Goal: Navigation & Orientation: Find specific page/section

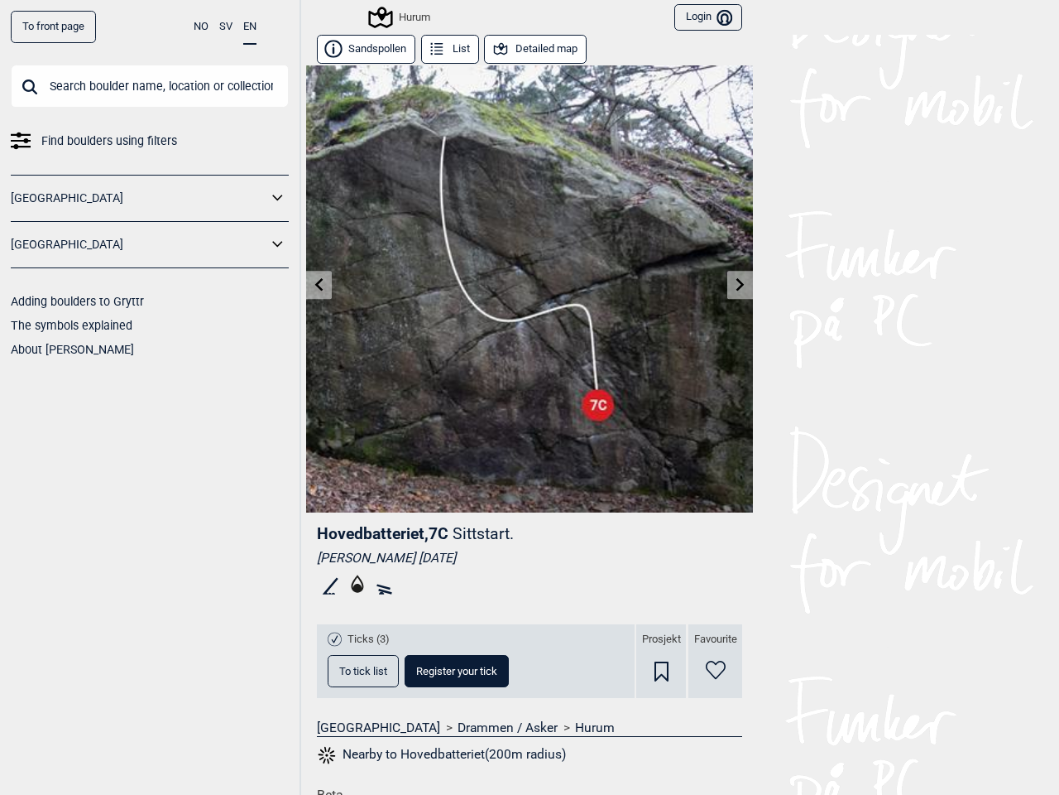
click at [530, 397] on img at bounding box center [529, 288] width 447 height 447
click at [201, 26] on button "NO" at bounding box center [201, 27] width 15 height 32
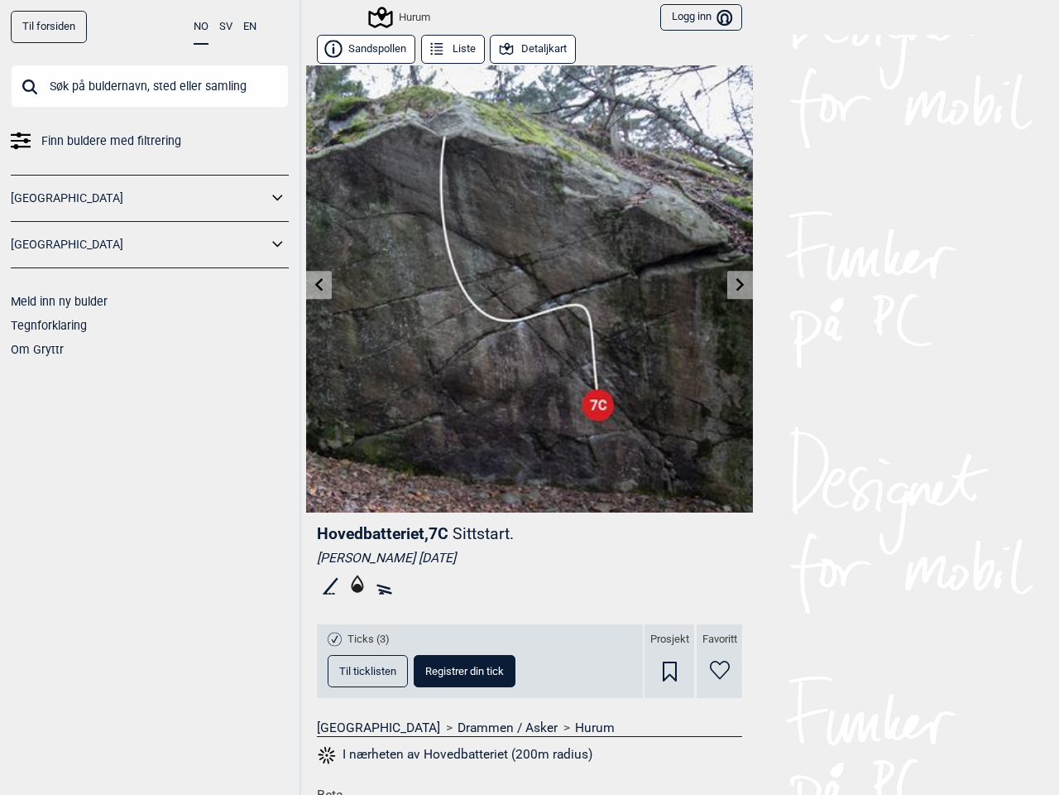
click at [226, 26] on button "SV" at bounding box center [225, 27] width 13 height 32
click at [250, 27] on button "EN" at bounding box center [249, 27] width 13 height 32
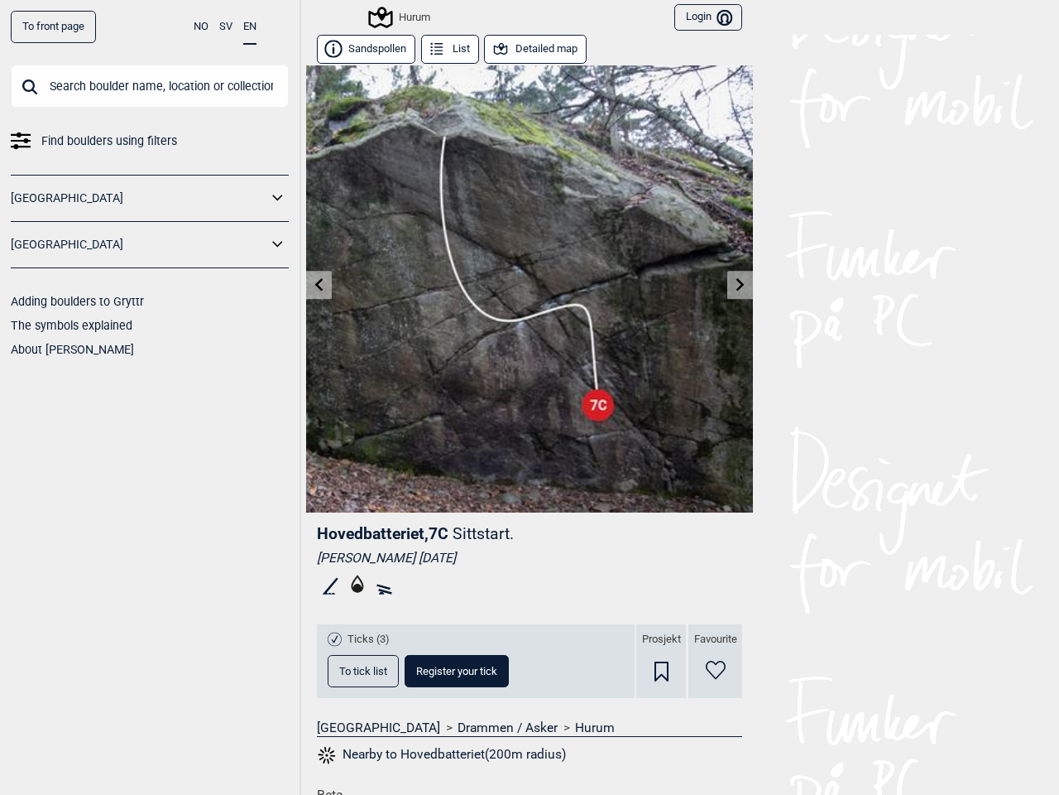
click at [278, 198] on icon at bounding box center [278, 198] width 22 height 24
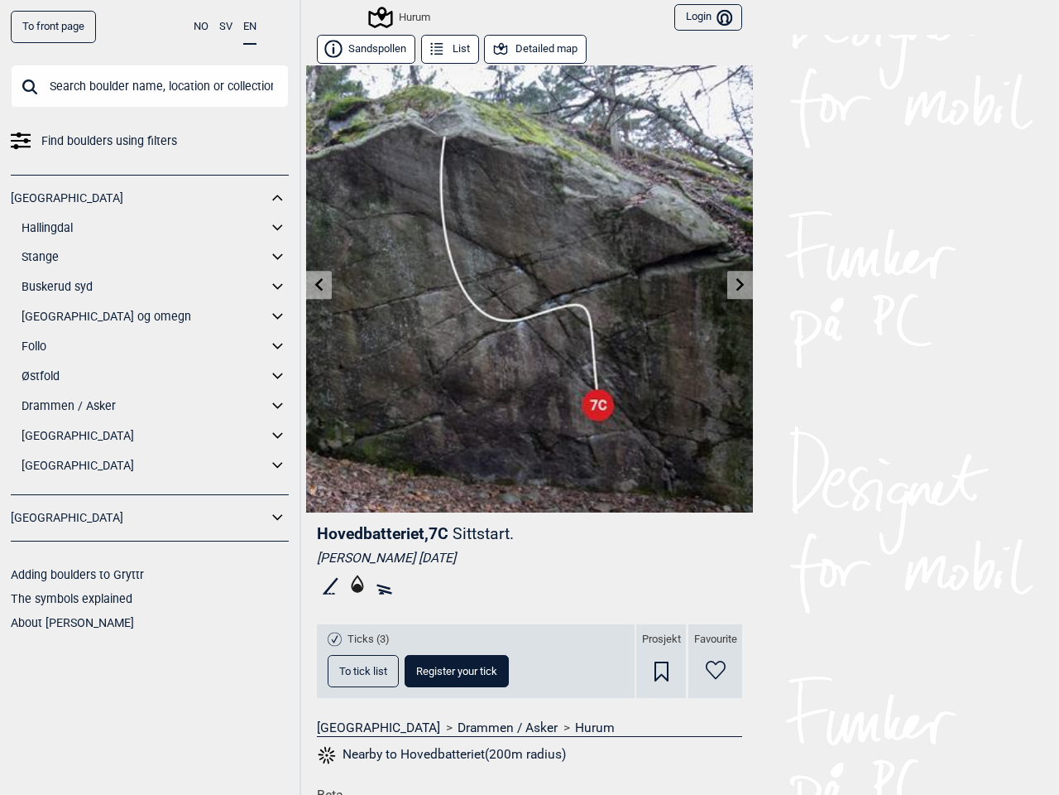
click at [278, 244] on div "[GEOGRAPHIC_DATA] Hallingdal Gol Ål Stange Kolomoen [GEOGRAPHIC_DATA] [GEOGRAPH…" at bounding box center [150, 335] width 278 height 320
click at [325, 17] on div "Hurum" at bounding box center [373, 17] width 113 height 28
click at [393, 17] on div "Hurum" at bounding box center [401, 17] width 60 height 20
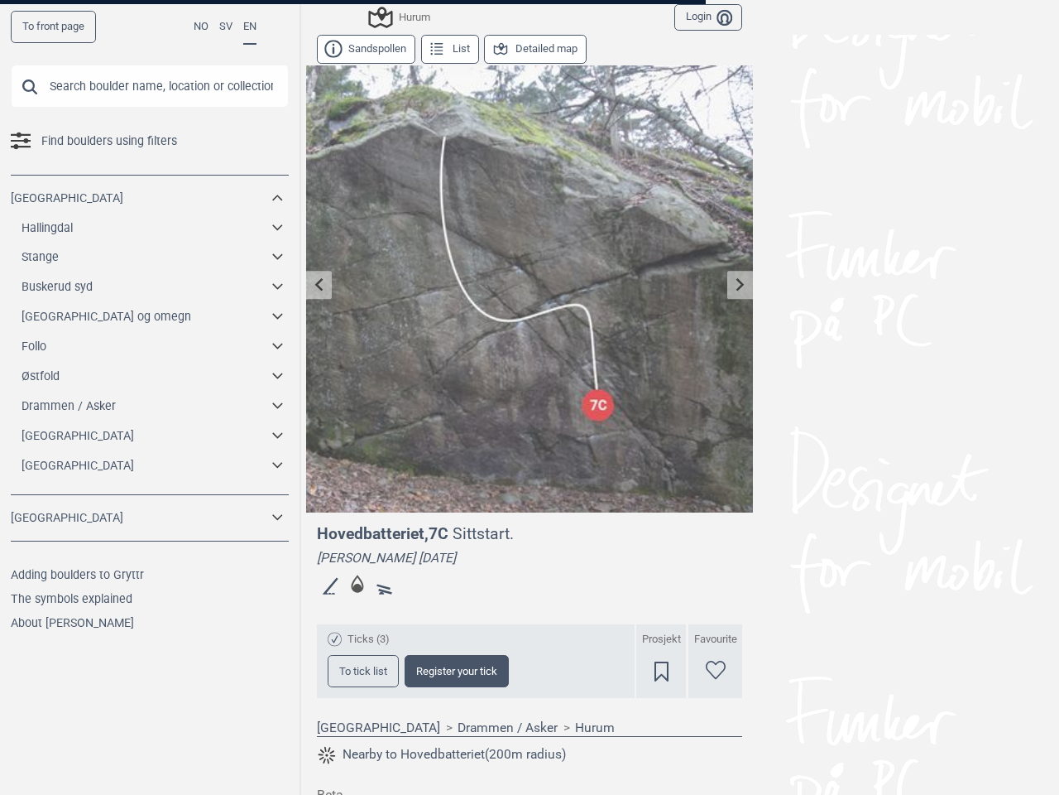
click at [701, 17] on button "Login Bruker" at bounding box center [709, 17] width 68 height 27
